Goal: Information Seeking & Learning: Check status

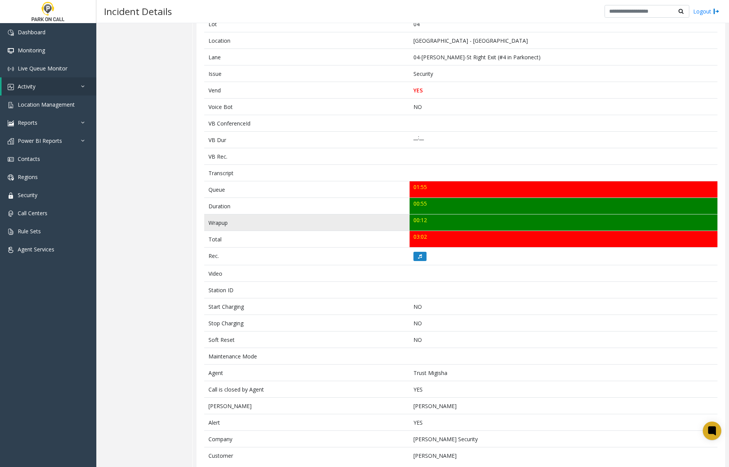
scroll to position [144, 0]
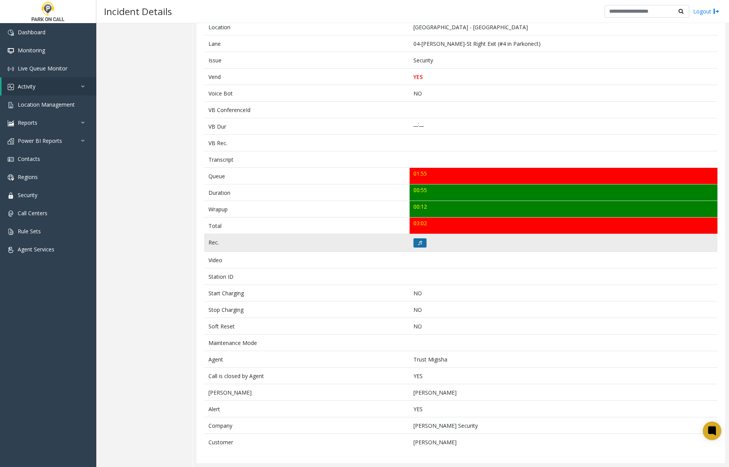
click at [418, 241] on icon at bounding box center [420, 243] width 4 height 5
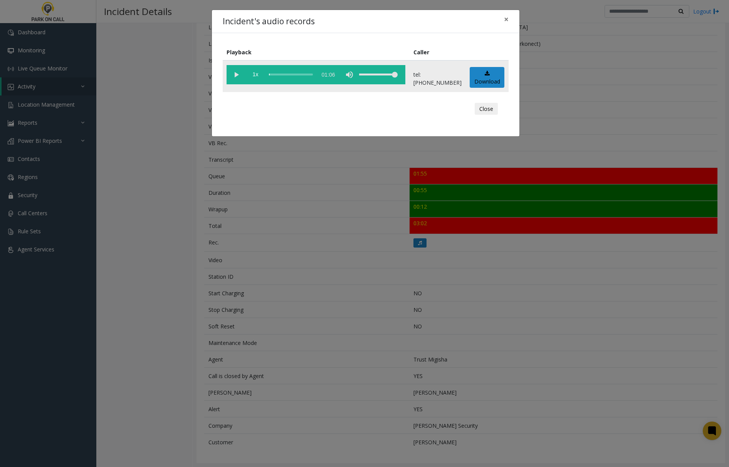
click at [233, 74] on vg-play-pause at bounding box center [236, 74] width 19 height 19
